Goal: Task Accomplishment & Management: Manage account settings

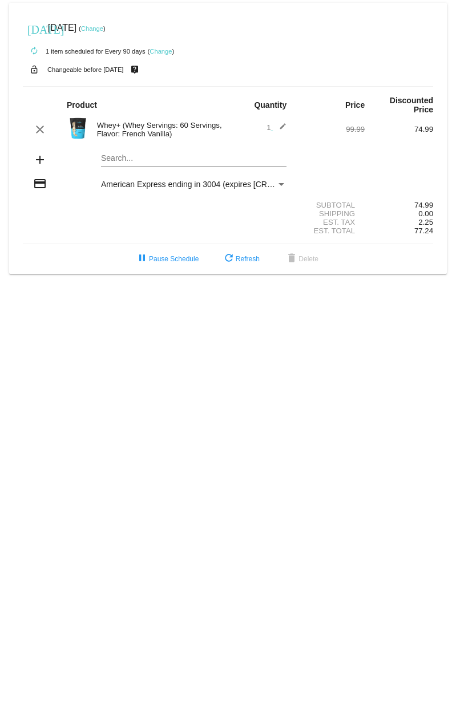
click at [282, 85] on mat-icon "edit" at bounding box center [280, 130] width 14 height 14
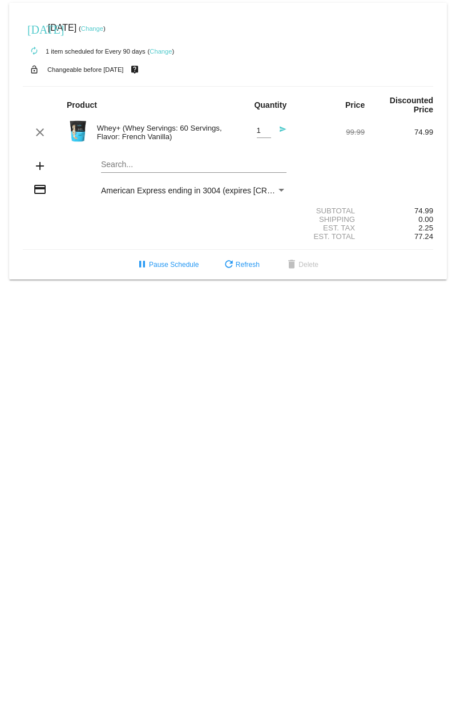
type input "2"
click at [267, 85] on input "2" at bounding box center [264, 131] width 14 height 9
click at [281, 85] on mat-icon "send" at bounding box center [280, 132] width 14 height 14
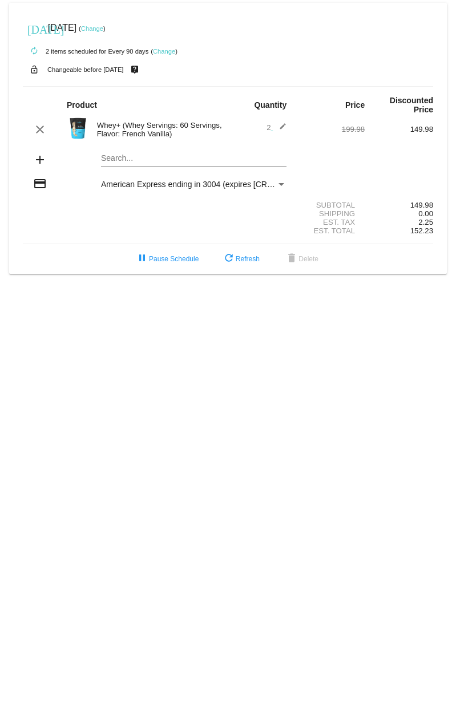
click at [130, 85] on mat-card "[DATE] [DATE] ( Change ) autorenew 2 items scheduled for Every 90 days ( Change…" at bounding box center [227, 138] width 437 height 271
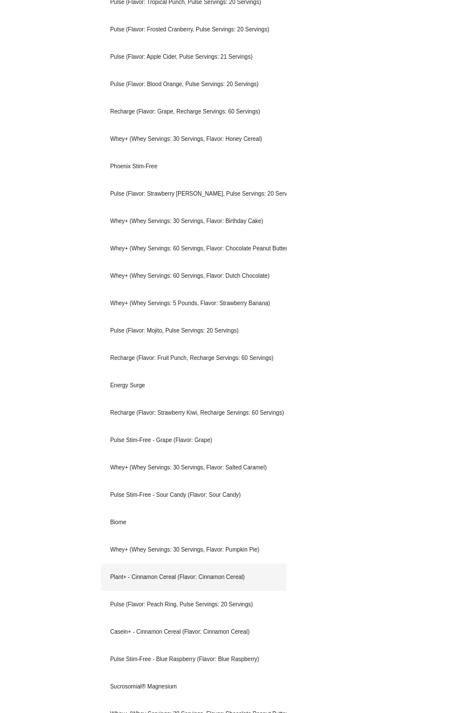
scroll to position [1414, 0]
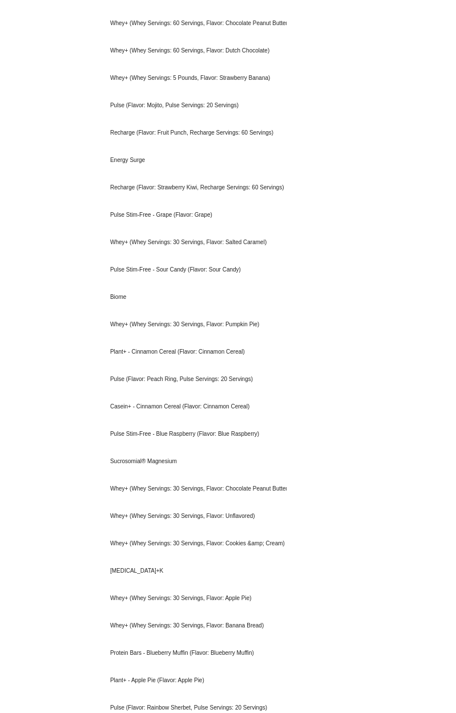
click at [388, 85] on body "[DATE] [DATE] ( Change ) autorenew 2 items scheduled for Every 90 days ( Change…" at bounding box center [228, 356] width 456 height 713
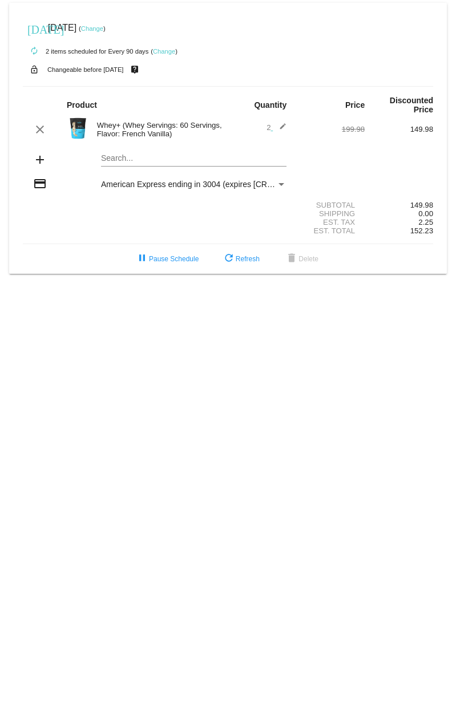
click at [112, 34] on div "[DATE] [DATE] ( Change )" at bounding box center [228, 28] width 410 height 23
click at [112, 32] on div "[DATE] [DATE] ( Change )" at bounding box center [228, 28] width 410 height 23
click at [103, 28] on link "Change" at bounding box center [92, 28] width 22 height 7
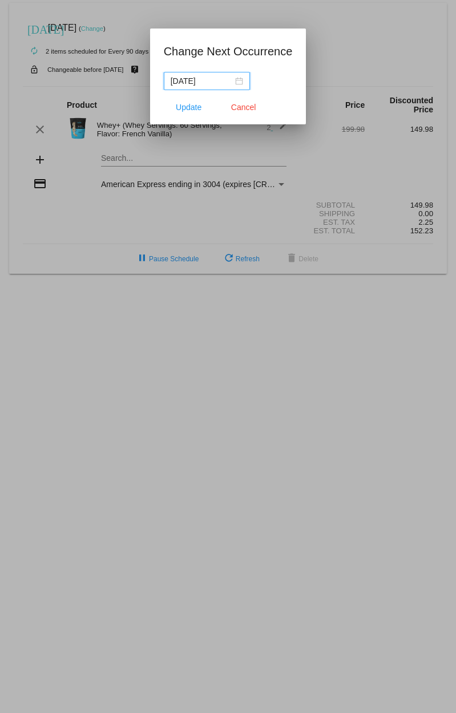
click at [237, 76] on div "[DATE]" at bounding box center [207, 81] width 72 height 13
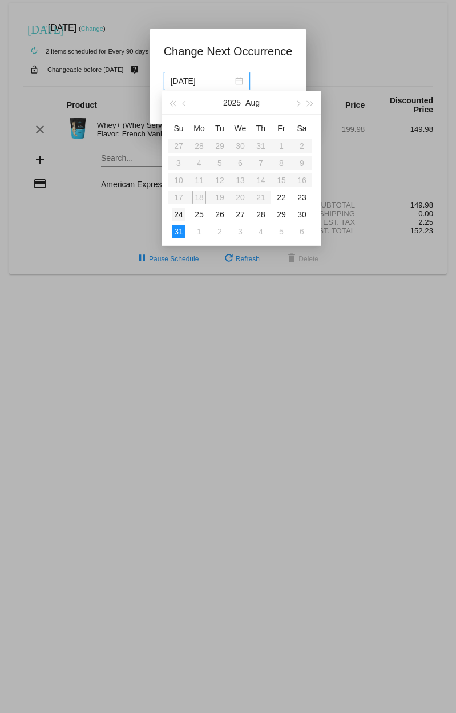
click at [177, 85] on div "24" at bounding box center [179, 215] width 14 height 14
type input "[DATE]"
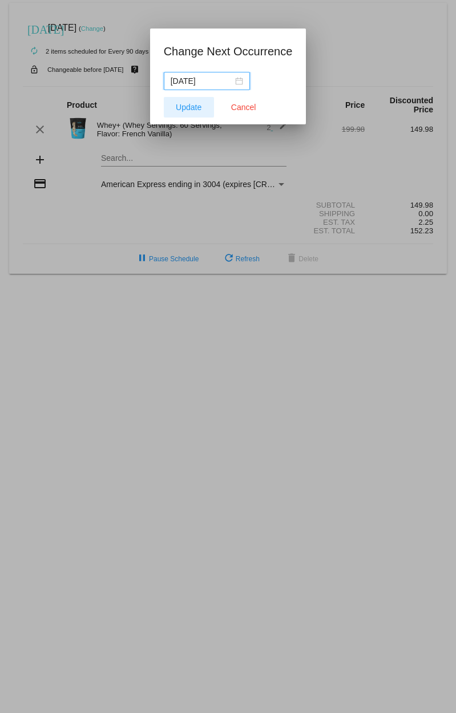
click at [196, 85] on span "Update" at bounding box center [189, 107] width 26 height 9
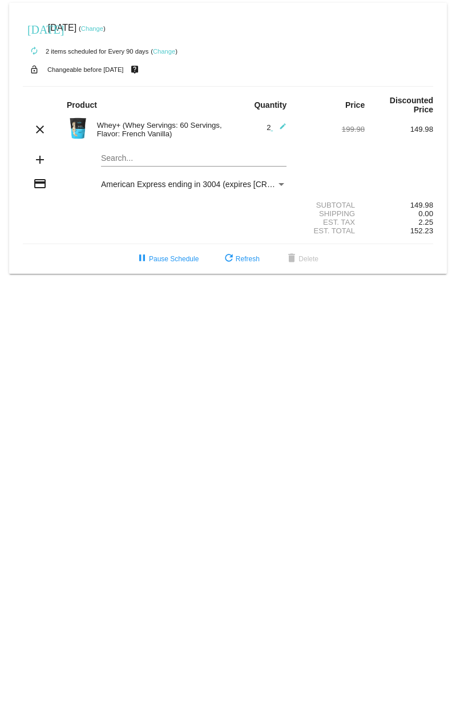
click at [103, 30] on link "Change" at bounding box center [92, 28] width 22 height 7
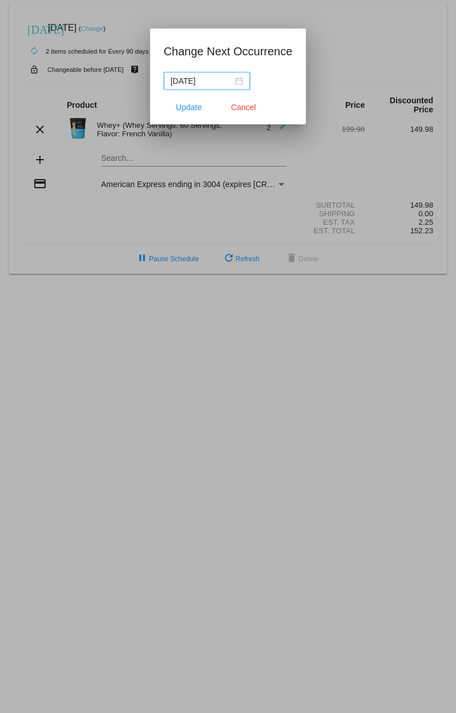
click at [236, 80] on div "[DATE]" at bounding box center [207, 81] width 72 height 13
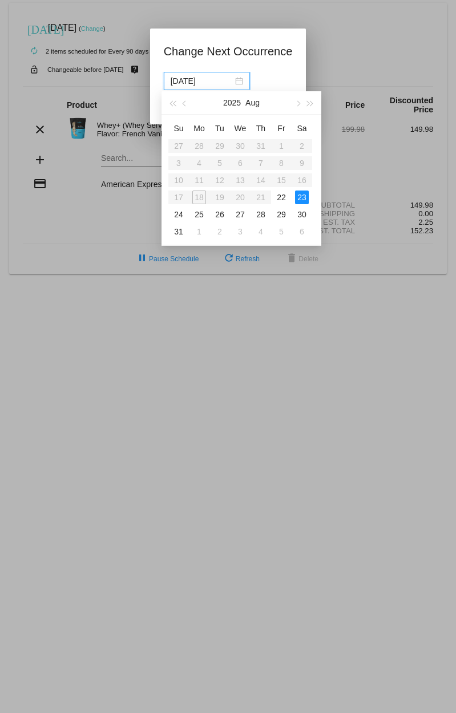
click at [260, 72] on div "[DATE]" at bounding box center [228, 81] width 129 height 18
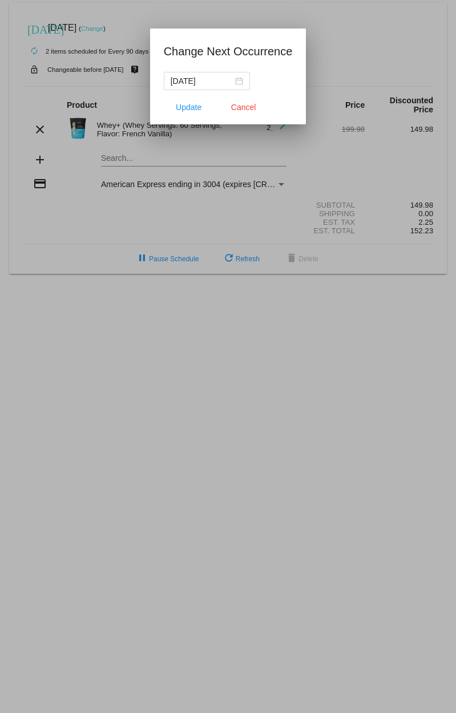
click at [358, 66] on div at bounding box center [228, 356] width 456 height 713
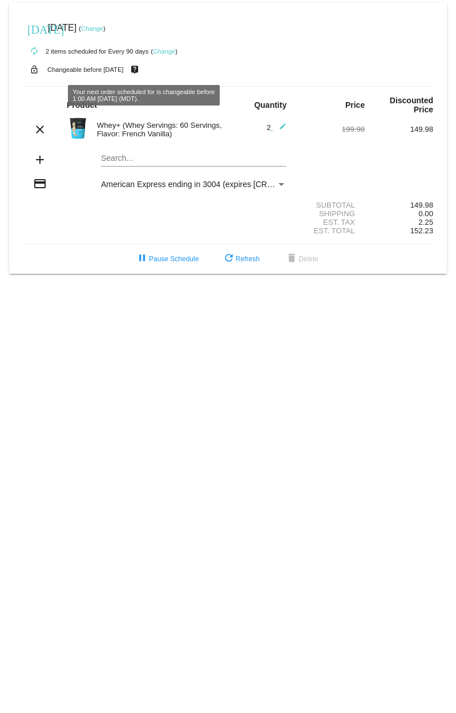
click at [103, 29] on link "Change" at bounding box center [92, 28] width 22 height 7
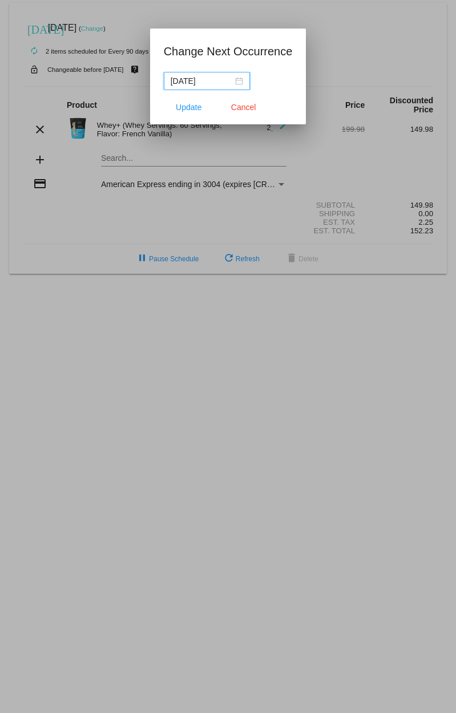
click at [230, 81] on div "[DATE]" at bounding box center [207, 81] width 72 height 13
click at [351, 42] on div at bounding box center [228, 356] width 456 height 713
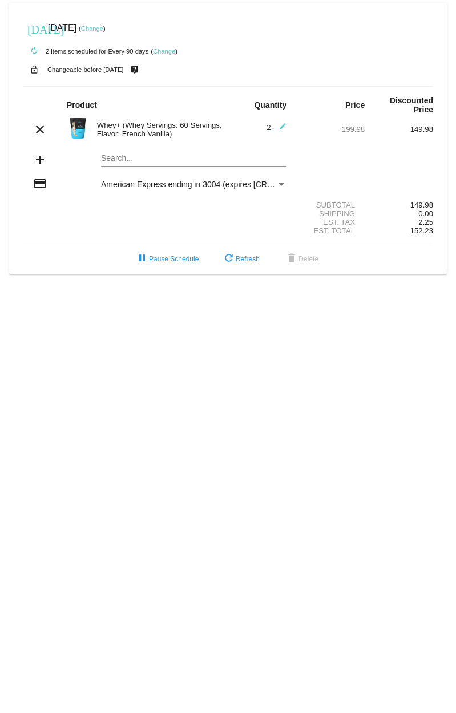
click at [348, 45] on div "autorenew 2 items scheduled for Every 90 days ( Change )" at bounding box center [228, 50] width 410 height 23
